Goal: Task Accomplishment & Management: Use online tool/utility

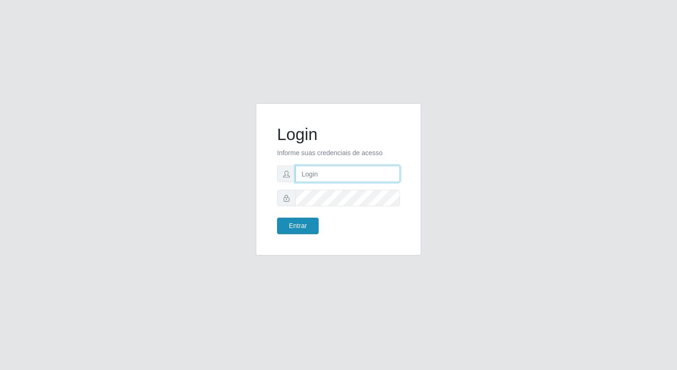
type input "elyda@quaresma"
click at [298, 228] on button "Entrar" at bounding box center [298, 225] width 42 height 17
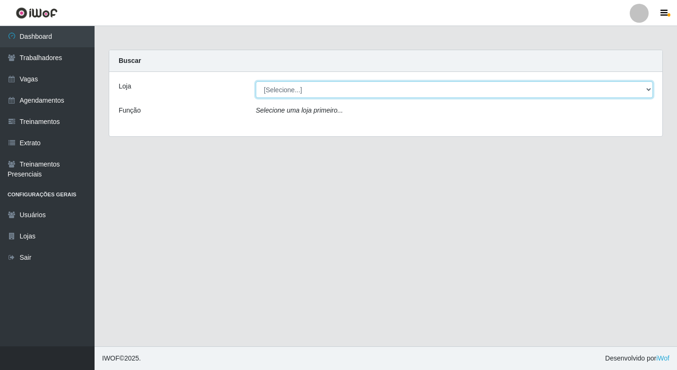
click at [294, 90] on select "[Selecione...] Super Quaresma Hortifruti" at bounding box center [454, 89] width 397 height 17
select select "511"
click at [256, 81] on select "[Selecione...] Super Quaresma Hortifruti" at bounding box center [454, 89] width 397 height 17
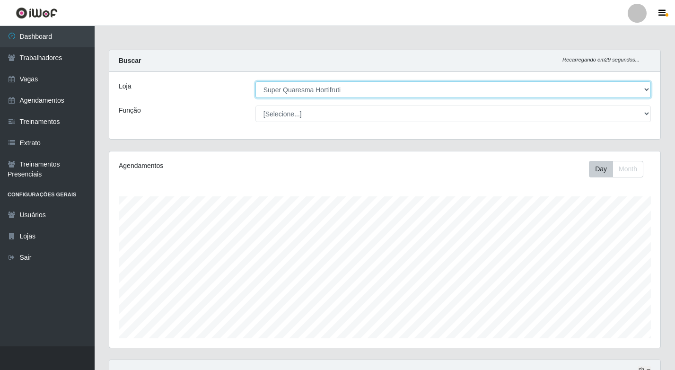
scroll to position [196, 551]
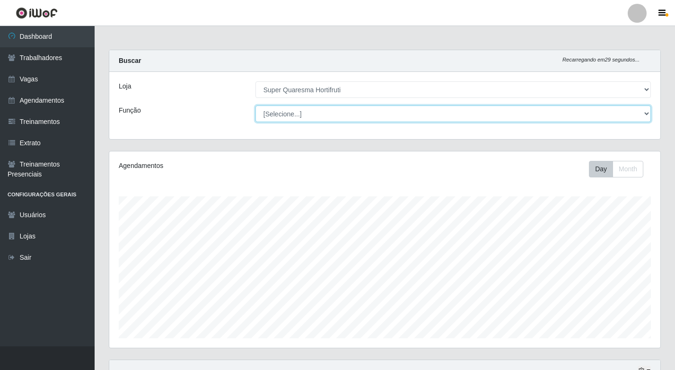
click at [288, 121] on select "[Selecione...] ASG ASG + ASG ++ Balconista de Padaria Balconista de Padaria + B…" at bounding box center [452, 113] width 395 height 17
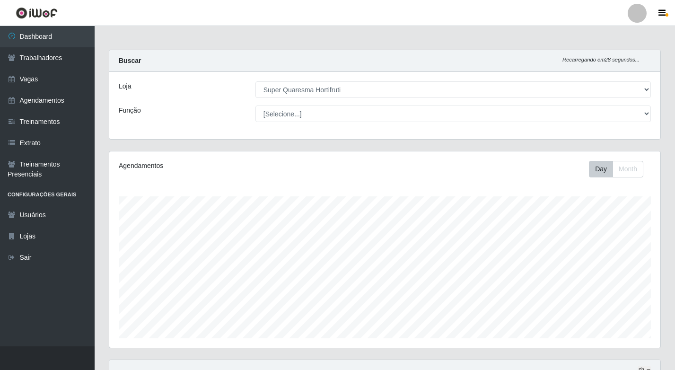
click at [214, 107] on div "Função" at bounding box center [180, 113] width 137 height 17
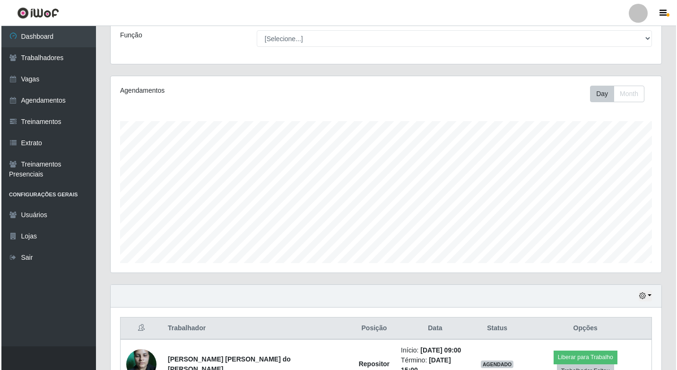
scroll to position [132, 0]
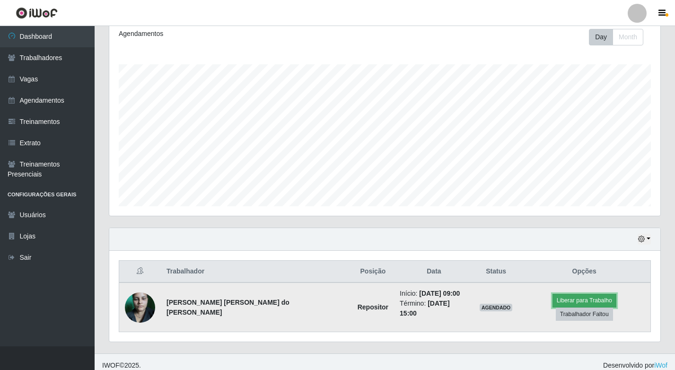
click at [552, 304] on button "Liberar para Trabalho" at bounding box center [584, 300] width 64 height 13
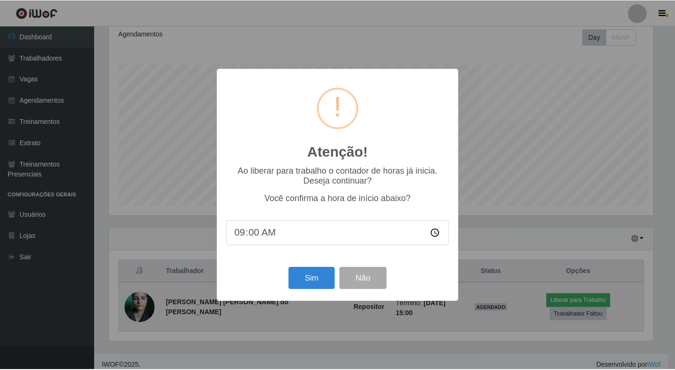
scroll to position [196, 546]
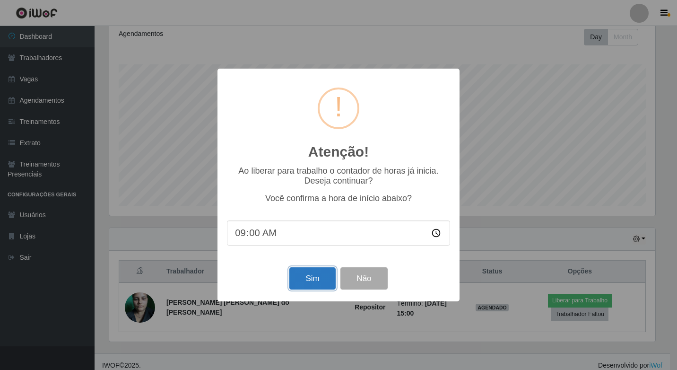
click at [300, 279] on button "Sim" at bounding box center [312, 278] width 46 height 22
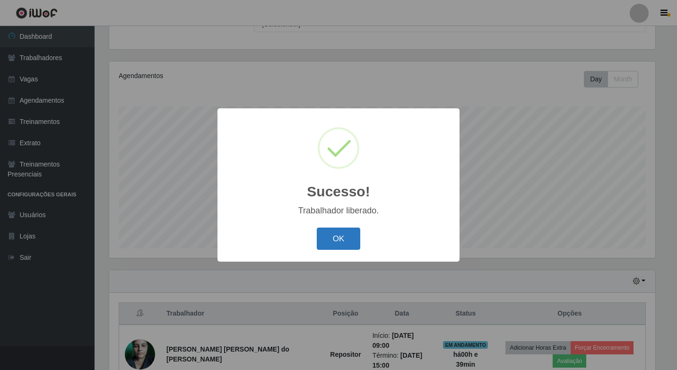
click at [358, 238] on button "OK" at bounding box center [339, 238] width 44 height 22
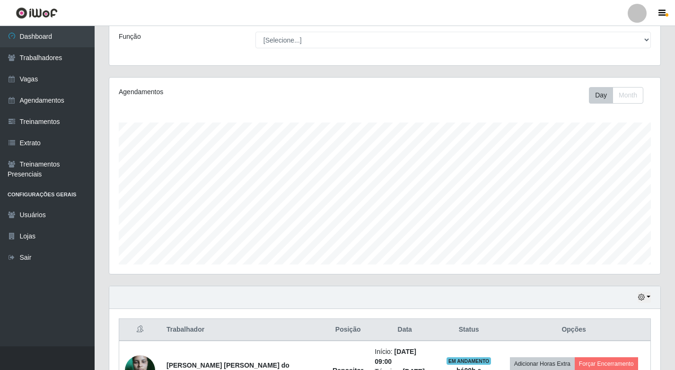
scroll to position [0, 0]
